Goal: Task Accomplishment & Management: Manage account settings

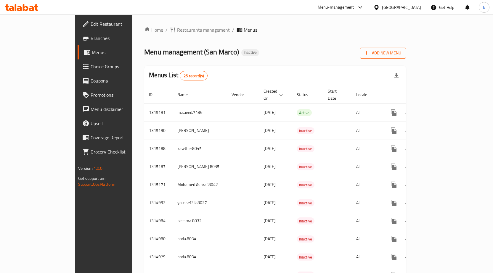
drag, startPoint x: 471, startPoint y: 53, endPoint x: 470, endPoint y: 57, distance: 3.7
click at [406, 57] on button "Add New Menu" at bounding box center [383, 53] width 46 height 11
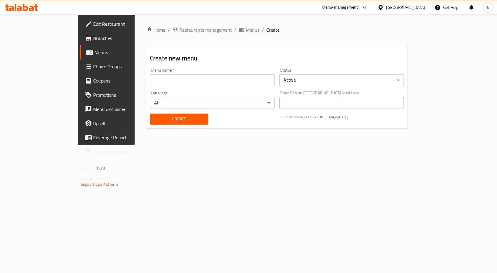
click at [225, 79] on input "text" at bounding box center [212, 80] width 125 height 12
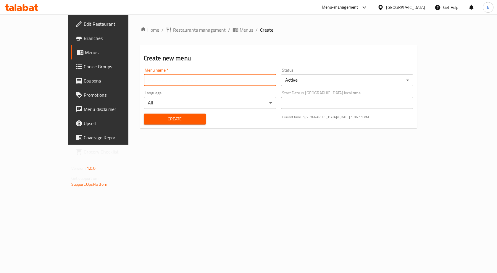
type input "kareem.mohamed.8033"
click at [149, 120] on span "Create" at bounding box center [175, 118] width 53 height 7
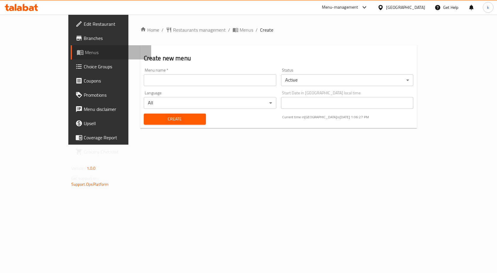
click at [85, 53] on span "Menus" at bounding box center [116, 52] width 62 height 7
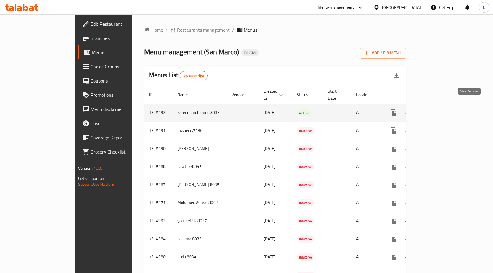
click at [440, 109] on icon "enhanced table" at bounding box center [436, 112] width 7 height 7
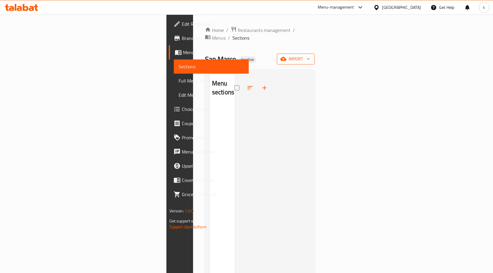
click at [310, 55] on span "import" at bounding box center [296, 58] width 28 height 7
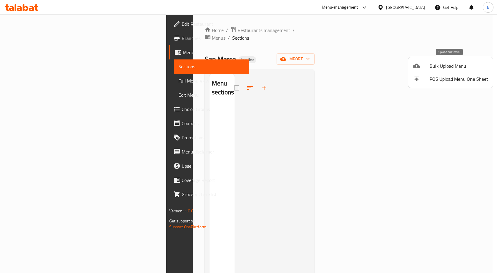
click at [446, 67] on span "Bulk Upload Menu" at bounding box center [459, 65] width 59 height 7
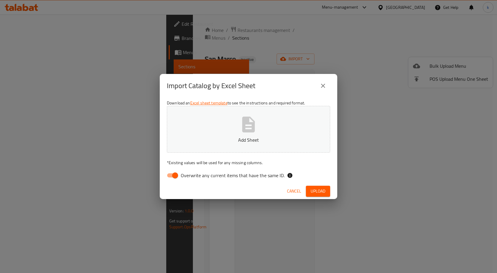
click at [207, 174] on span "Overwrite any current items that have the same ID." at bounding box center [233, 175] width 104 height 7
click at [192, 174] on input "Overwrite any current items that have the same ID." at bounding box center [175, 175] width 34 height 11
checkbox input "false"
click at [251, 138] on p "Add Sheet" at bounding box center [248, 140] width 145 height 7
click at [325, 191] on span "Upload" at bounding box center [318, 191] width 15 height 7
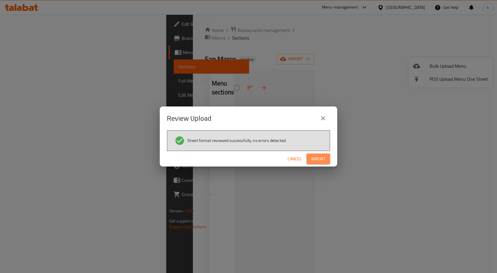
click at [320, 163] on span "Import" at bounding box center [319, 158] width 14 height 7
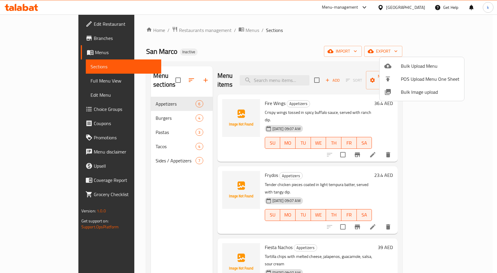
click at [56, 95] on div at bounding box center [248, 136] width 497 height 273
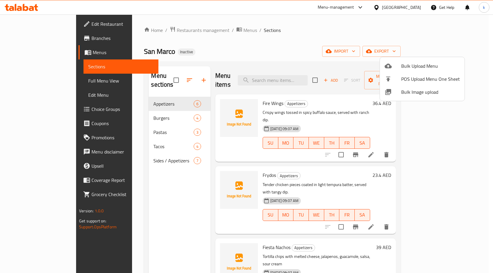
click at [88, 95] on span "Edit Menu" at bounding box center [120, 94] width 65 height 7
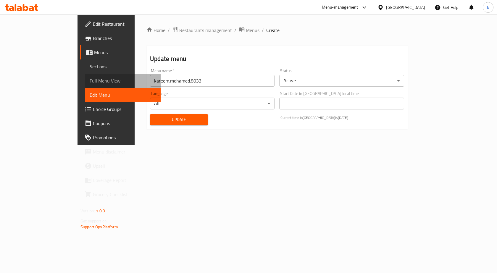
click at [90, 83] on span "Full Menu View" at bounding box center [123, 80] width 66 height 7
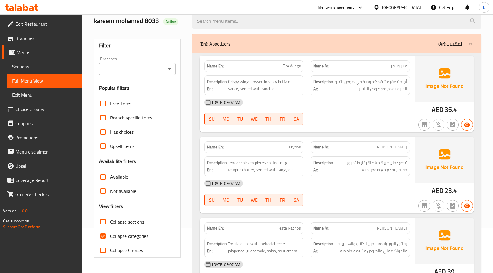
scroll to position [89, 0]
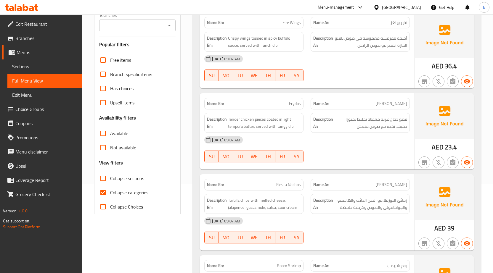
drag, startPoint x: 98, startPoint y: 192, endPoint x: 103, endPoint y: 193, distance: 4.9
click at [98, 192] on input "Collapse categories" at bounding box center [103, 193] width 14 height 14
checkbox input "false"
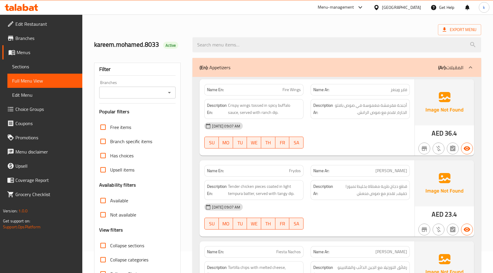
scroll to position [0, 0]
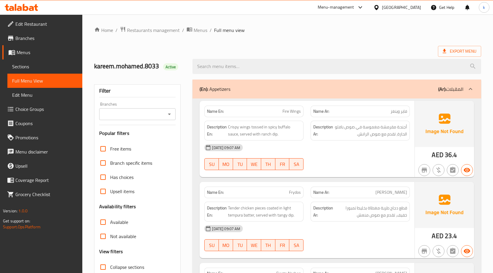
drag, startPoint x: 457, startPoint y: 53, endPoint x: 391, endPoint y: 34, distance: 68.0
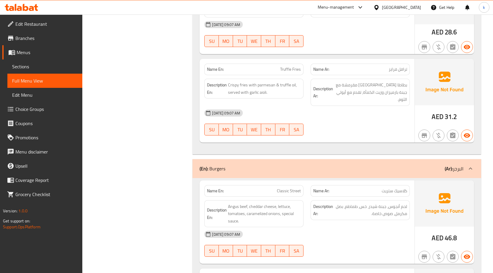
scroll to position [444, 0]
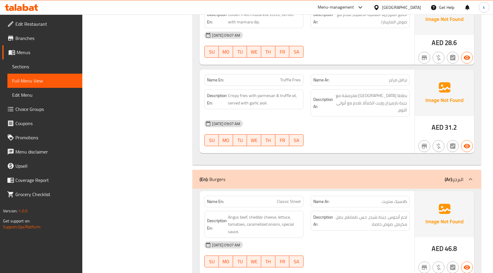
click at [396, 117] on div "[DATE] 09:07 AM" at bounding box center [307, 124] width 213 height 14
click at [348, 92] on span "بطاطا [GEOGRAPHIC_DATA] مقرمشة مع جبنة بارميزان وزيت الكمأة، تقدم مع أيولي الثو…" at bounding box center [370, 103] width 73 height 22
click at [343, 92] on span "بطاطا [GEOGRAPHIC_DATA] مقرمشة مع جبنة بارميزان وزيت الكمأة، تقدم مع أيولي الثو…" at bounding box center [370, 103] width 73 height 22
click at [345, 98] on span "بطاطا [GEOGRAPHIC_DATA] مقرمشة مع جبنة بارميزان وزيت الكمأة، تقدم مع أيولي الثو…" at bounding box center [370, 103] width 73 height 22
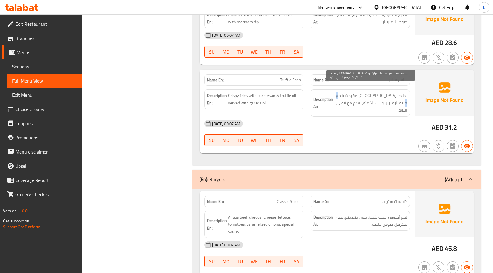
drag, startPoint x: 341, startPoint y: 88, endPoint x: 346, endPoint y: 88, distance: 5.1
click at [346, 92] on span "بطاطا [GEOGRAPHIC_DATA] مقرمشة مع جبنة بارميزان وزيت الكمأة، تقدم مع أيولي الثو…" at bounding box center [370, 103] width 73 height 22
click at [26, 97] on span "Edit Menu" at bounding box center [44, 94] width 65 height 7
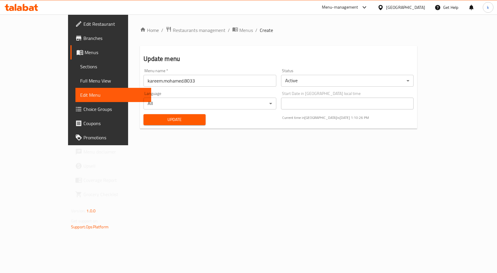
click at [80, 83] on span "Full Menu View" at bounding box center [113, 80] width 66 height 7
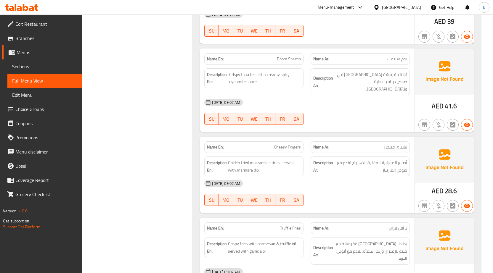
scroll to position [296, 0]
click at [56, 66] on span "Sections" at bounding box center [44, 66] width 65 height 7
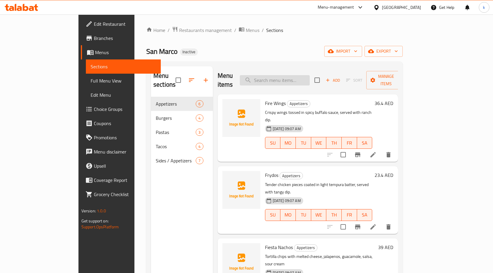
click at [310, 75] on input "search" at bounding box center [275, 80] width 70 height 10
paste input "Truffle Fries"
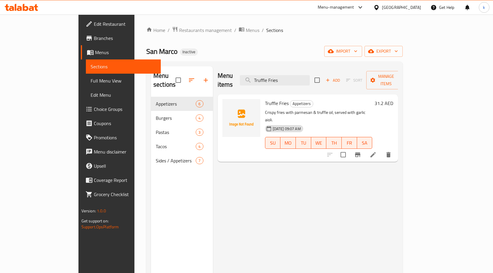
type input "Truffle Fries"
click at [377, 151] on icon at bounding box center [373, 154] width 7 height 7
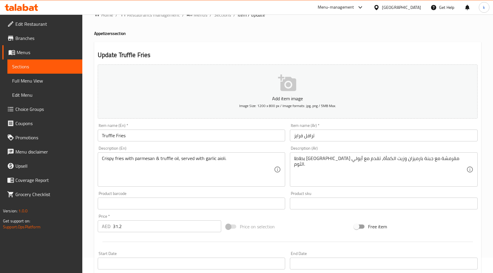
scroll to position [30, 0]
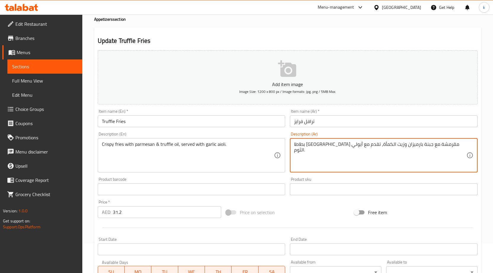
drag, startPoint x: 335, startPoint y: 142, endPoint x: 360, endPoint y: 137, distance: 24.9
click at [335, 146] on textarea "بطاطا [GEOGRAPHIC_DATA] مقرمشة مع جبنة بارميزان و، تقدم مع أيولي الثوم." at bounding box center [380, 156] width 172 height 28
paste textarea "يت تروفل"
type textarea "بطاطا [GEOGRAPHIC_DATA] مقرمشة مع جبنة بارميزان و[PERSON_NAME]، تقدم مع أيولي ا…"
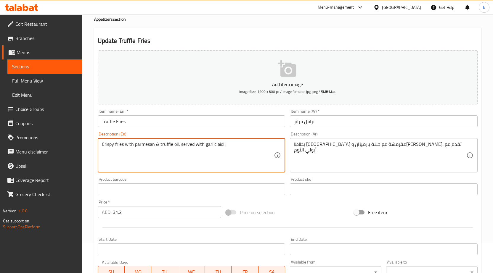
click at [206, 145] on textarea "Crispy fries with parmesan & truffle oil, served with garlic aioli." at bounding box center [188, 156] width 172 height 28
click at [209, 144] on textarea "Crispy fries with parmesan & truffle oil, served with garlic aioli." at bounding box center [188, 156] width 172 height 28
drag, startPoint x: 205, startPoint y: 144, endPoint x: 225, endPoint y: 144, distance: 20.7
click at [225, 144] on textarea "Crispy fries with parmesan & truffle oil, served with garlic aioli." at bounding box center [188, 156] width 172 height 28
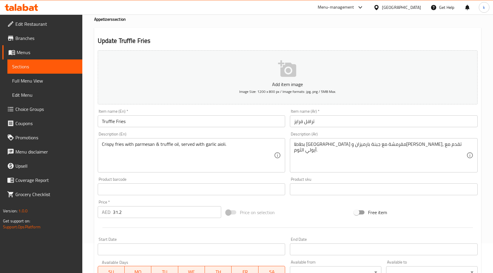
click at [221, 149] on textarea "Crispy fries with parmesan & truffle oil, served with garlic aioli." at bounding box center [188, 156] width 172 height 28
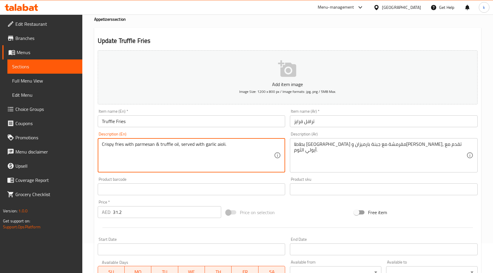
drag, startPoint x: 204, startPoint y: 143, endPoint x: 224, endPoint y: 144, distance: 19.6
click at [224, 144] on textarea "Crispy fries with parmesan & truffle oil, served with garlic aioli." at bounding box center [188, 156] width 172 height 28
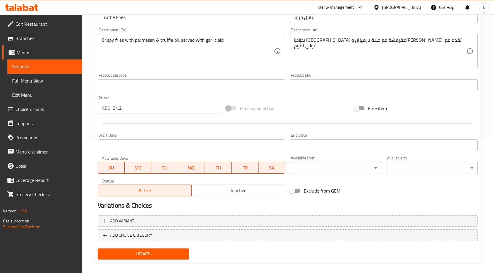
scroll to position [140, 0]
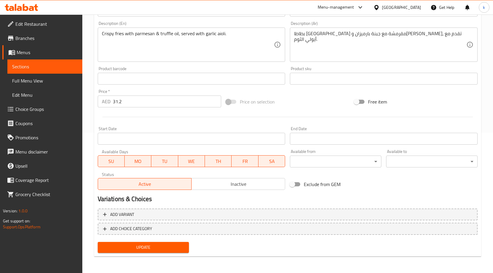
click at [161, 252] on button "Update" at bounding box center [143, 247] width 91 height 11
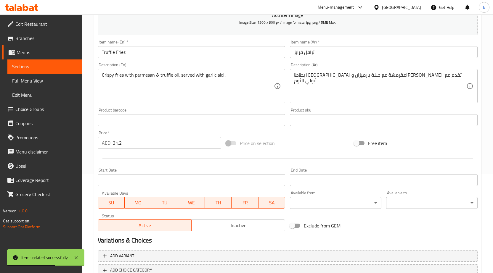
scroll to position [52, 0]
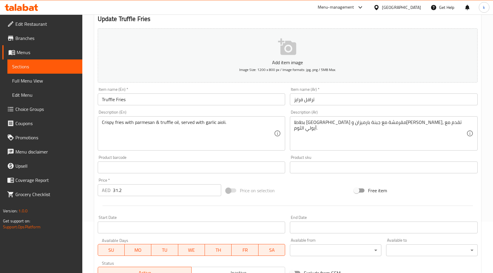
click at [38, 79] on span "Full Menu View" at bounding box center [44, 80] width 65 height 7
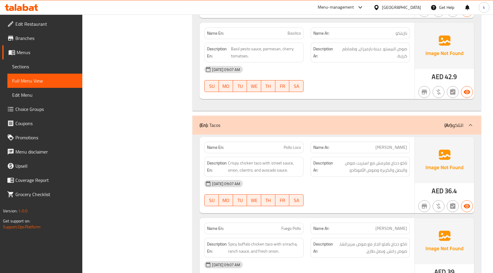
scroll to position [1085, 0]
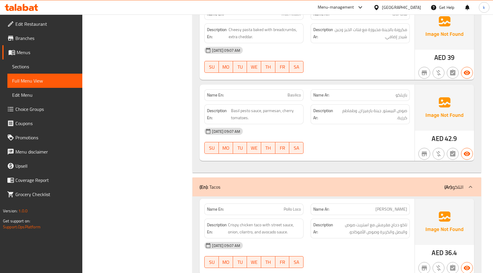
click at [362, 43] on div "[DATE] 09:07 AM SU MO TU WE TH FR SA" at bounding box center [307, 59] width 213 height 33
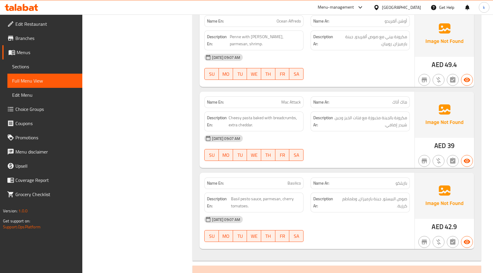
scroll to position [996, 0]
